Goal: Task Accomplishment & Management: Manage account settings

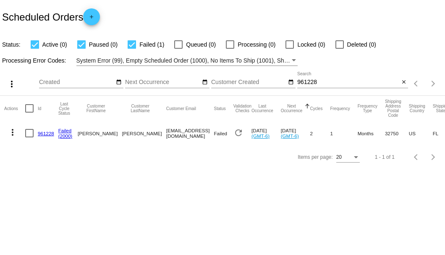
drag, startPoint x: 133, startPoint y: 131, endPoint x: 176, endPoint y: 131, distance: 42.9
click at [176, 131] on mat-cell "[EMAIL_ADDRESS][DOMAIN_NAME]" at bounding box center [190, 133] width 48 height 24
drag, startPoint x: 129, startPoint y: 134, endPoint x: 187, endPoint y: 133, distance: 58.0
click at [187, 133] on mat-row "more_vert 961228 Failed (2000) [PERSON_NAME] [EMAIL_ADDRESS][DOMAIN_NAME] Faile…" at bounding box center [302, 133] width 597 height 24
copy mat-row "[EMAIL_ADDRESS][DOMAIN_NAME]"
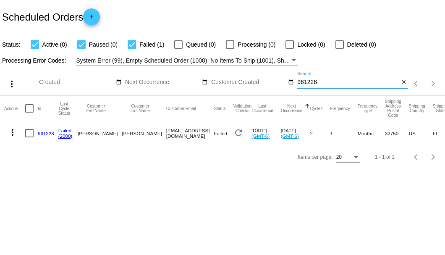
click at [309, 83] on input "961228" at bounding box center [348, 82] width 102 height 7
paste input "[EMAIL_ADDRESS][DOMAIN_NAME]"
type input "[EMAIL_ADDRESS][DOMAIN_NAME]"
click at [404, 81] on mat-icon "close" at bounding box center [404, 82] width 6 height 7
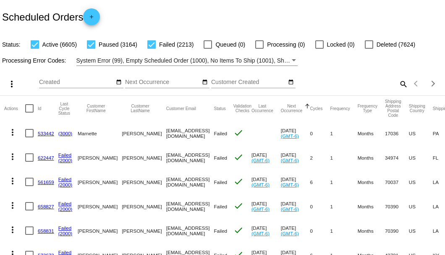
click at [398, 90] on mat-icon "search" at bounding box center [403, 83] width 10 height 13
click at [397, 86] on input "Search" at bounding box center [352, 82] width 111 height 7
paste input "843193"
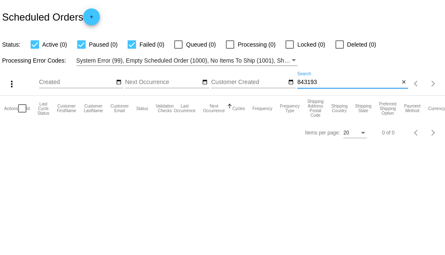
click at [346, 85] on input "843193" at bounding box center [348, 82] width 102 height 7
click at [310, 83] on input "843193" at bounding box center [348, 82] width 102 height 7
paste input "[PERSON_NAME][EMAIL_ADDRESS][PERSON_NAME][DOMAIN_NAME]"
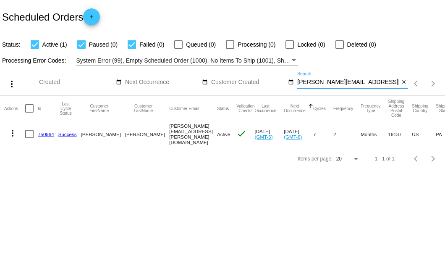
type input "[PERSON_NAME][EMAIL_ADDRESS][PERSON_NAME][DOMAIN_NAME]"
click at [45, 133] on link "750964" at bounding box center [46, 134] width 16 height 5
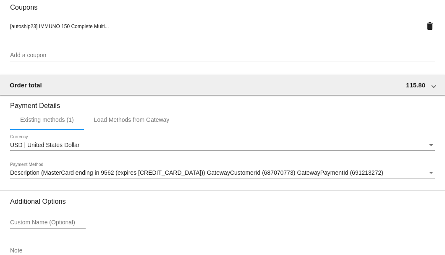
scroll to position [811, 0]
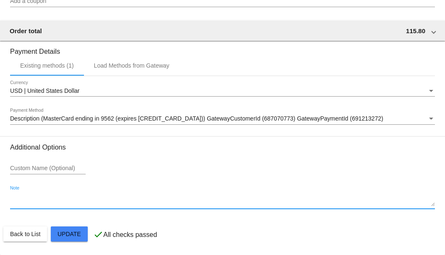
click at [32, 200] on textarea "Note" at bounding box center [222, 199] width 425 height 13
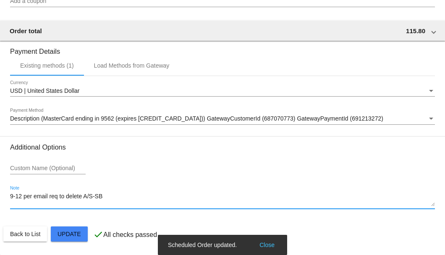
type textarea "9-12 per email req to delete A/S-SB"
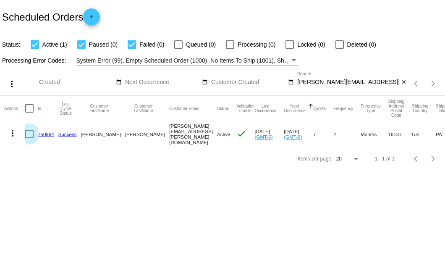
click at [29, 133] on div at bounding box center [29, 134] width 8 height 8
click at [29, 138] on input "checkbox" at bounding box center [29, 138] width 0 height 0
checkbox input "true"
click at [13, 132] on mat-icon "more_vert" at bounding box center [13, 133] width 10 height 10
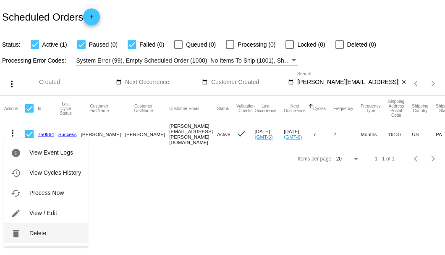
click at [31, 235] on span "Delete" at bounding box center [37, 233] width 17 height 7
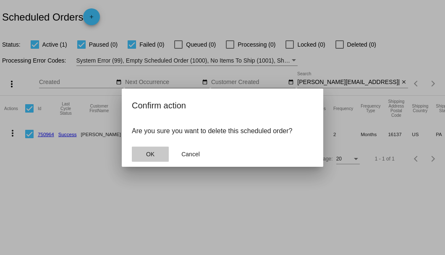
click at [155, 153] on span "OK" at bounding box center [150, 154] width 8 height 7
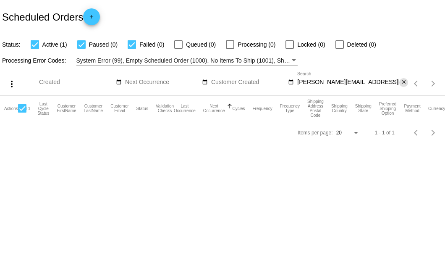
click at [402, 84] on mat-icon "close" at bounding box center [404, 82] width 6 height 7
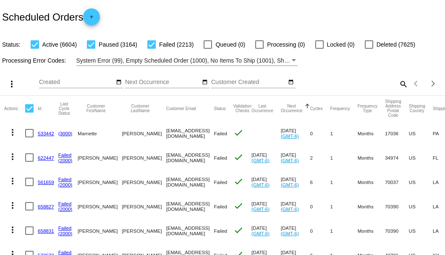
click at [401, 90] on mat-icon "search" at bounding box center [403, 83] width 10 height 13
click at [401, 86] on input "Search" at bounding box center [352, 82] width 111 height 7
paste input "[PERSON_NAME][EMAIL_ADDRESS][PERSON_NAME][DOMAIN_NAME]"
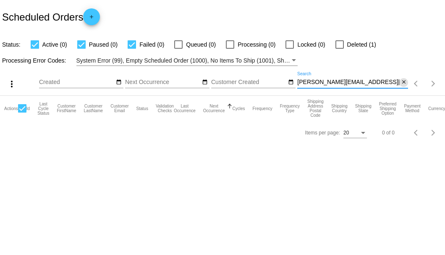
type input "[PERSON_NAME][EMAIL_ADDRESS][PERSON_NAME][DOMAIN_NAME]"
click at [403, 84] on mat-icon "close" at bounding box center [404, 82] width 6 height 7
